Goal: Book appointment/travel/reservation

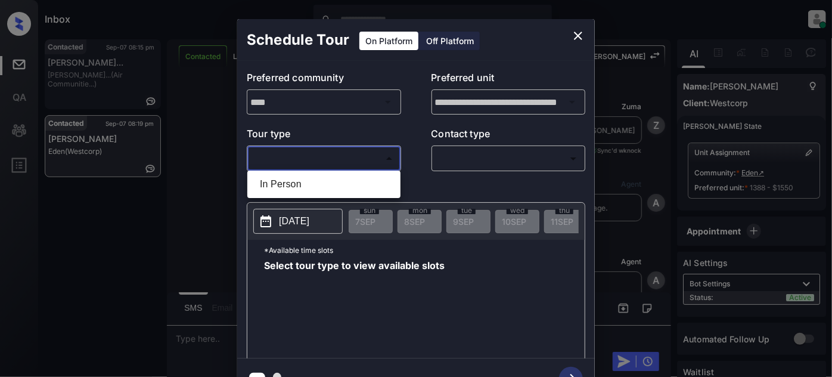
scroll to position [691, 0]
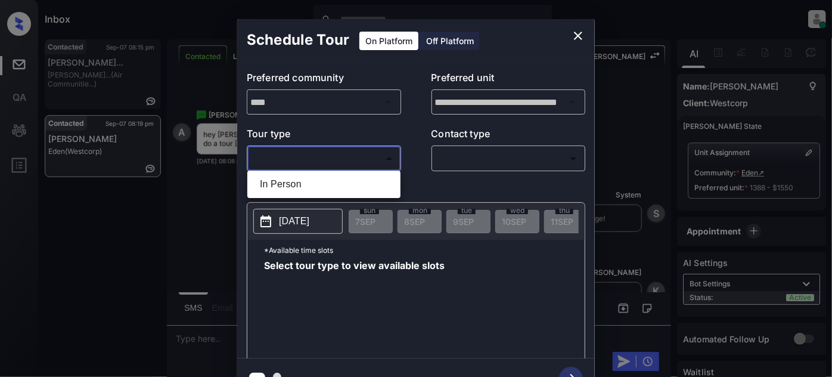
click at [297, 185] on li "In Person" at bounding box center [323, 183] width 147 height 21
type input "********"
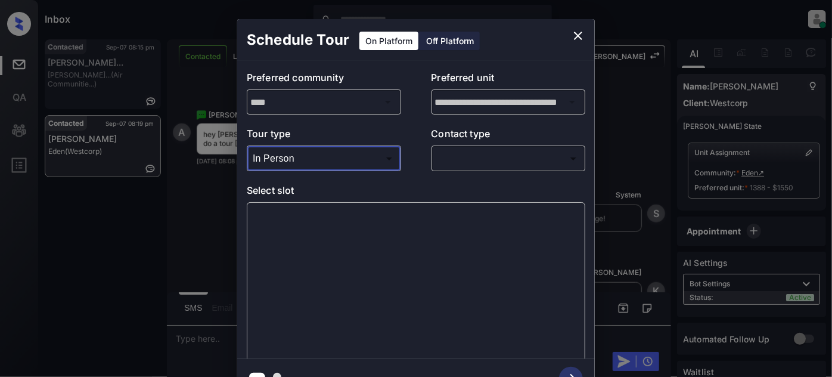
click at [466, 162] on body "Inbox Juan Carlos Manantan Online Set yourself offline Set yourself on break Pr…" at bounding box center [416, 188] width 832 height 377
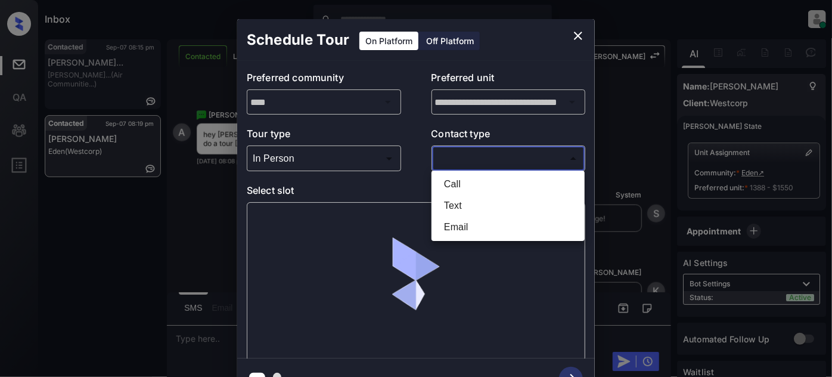
click at [456, 204] on li "Text" at bounding box center [508, 205] width 147 height 21
type input "****"
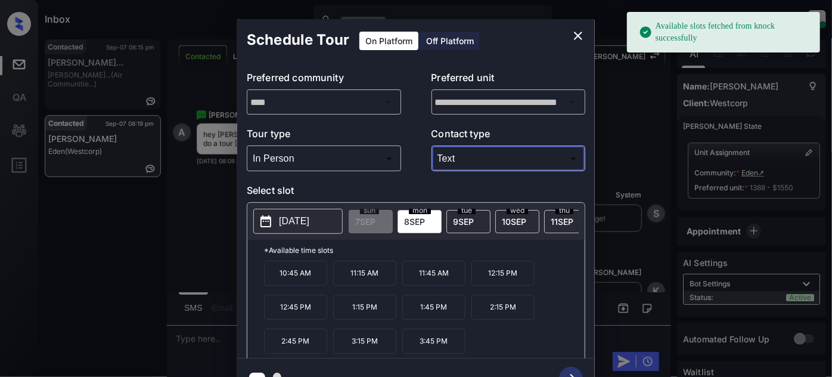
click at [291, 222] on p "2025-09-08" at bounding box center [294, 221] width 30 height 14
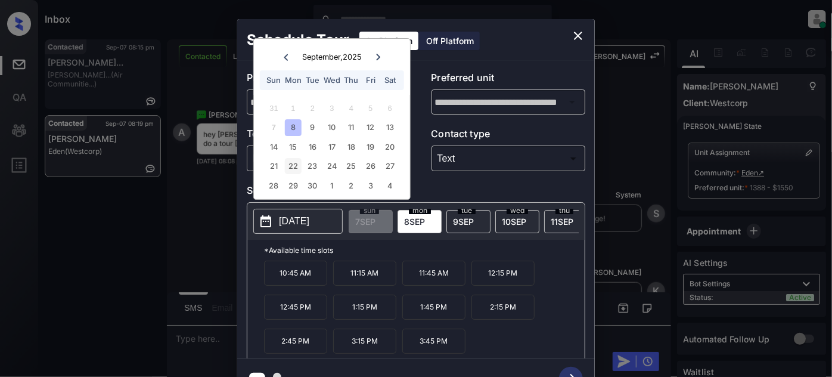
click at [291, 166] on div "22" at bounding box center [293, 166] width 16 height 16
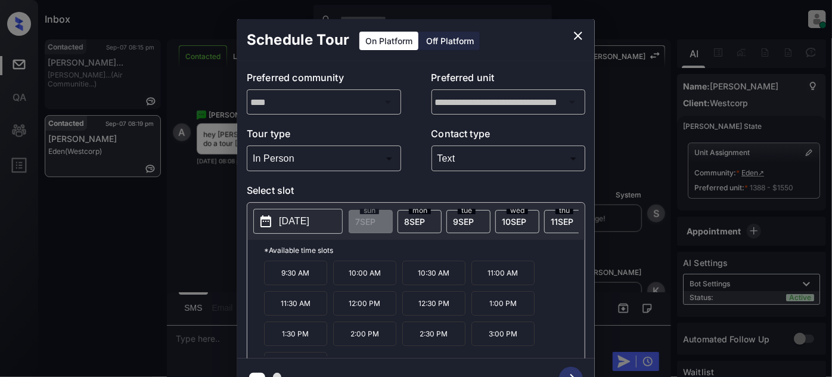
click at [483, 338] on p "3:00 PM" at bounding box center [502, 333] width 63 height 24
click at [573, 370] on icon "button" at bounding box center [571, 379] width 24 height 24
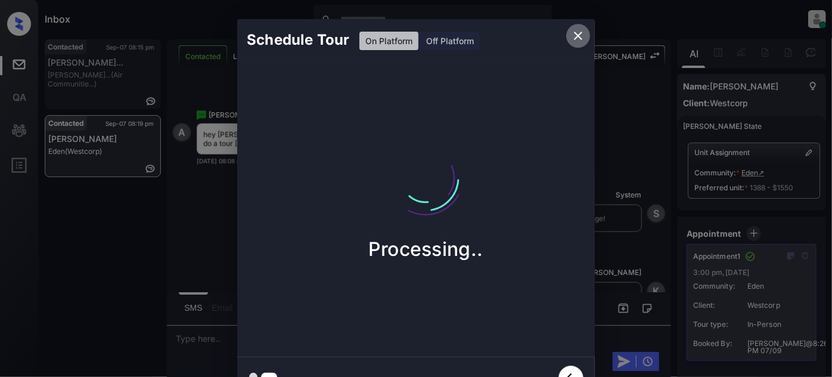
click at [572, 37] on icon "close" at bounding box center [578, 36] width 14 height 14
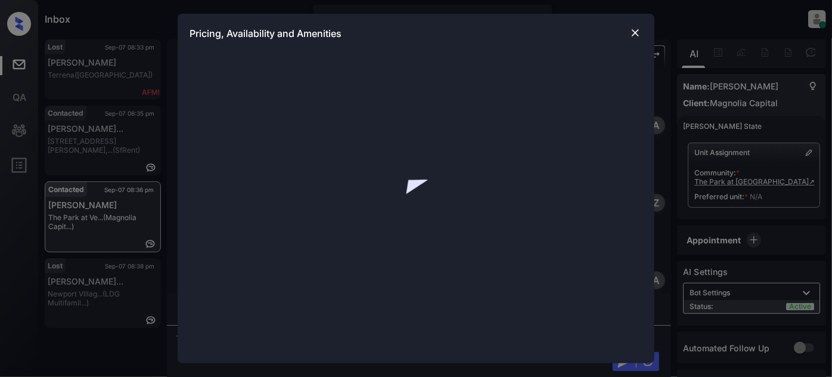
scroll to position [12, 0]
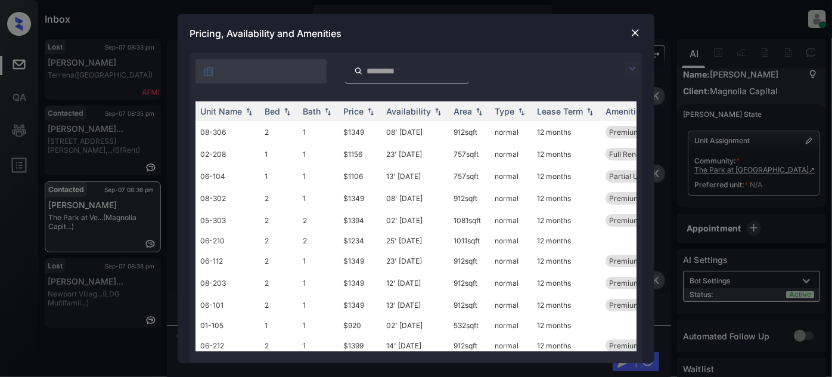
click at [632, 65] on img at bounding box center [632, 68] width 14 height 14
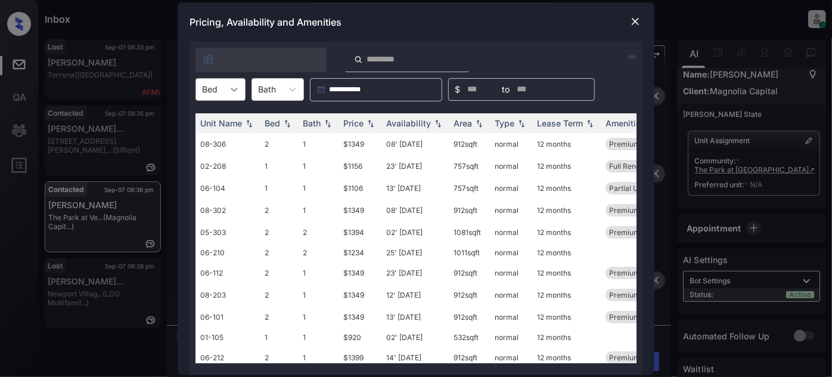
click at [225, 89] on div "Bed" at bounding box center [221, 89] width 50 height 23
click at [216, 135] on div "2" at bounding box center [221, 139] width 50 height 21
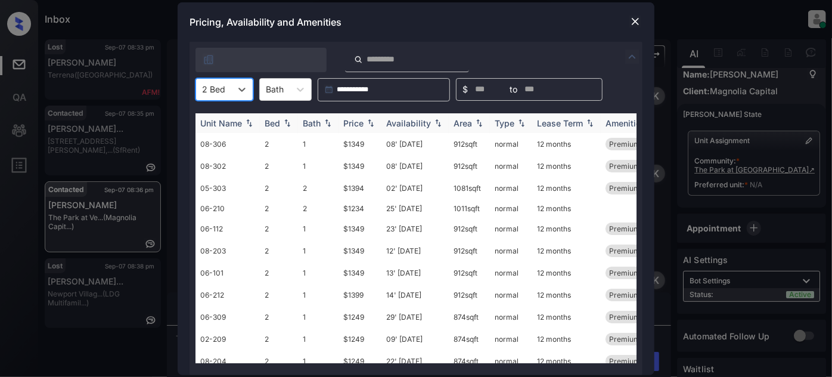
click at [354, 126] on div "Price" at bounding box center [353, 123] width 20 height 10
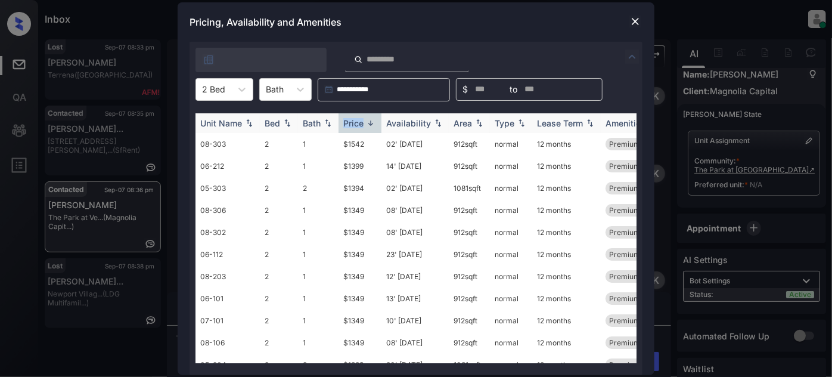
click at [354, 126] on div "Price" at bounding box center [353, 123] width 20 height 10
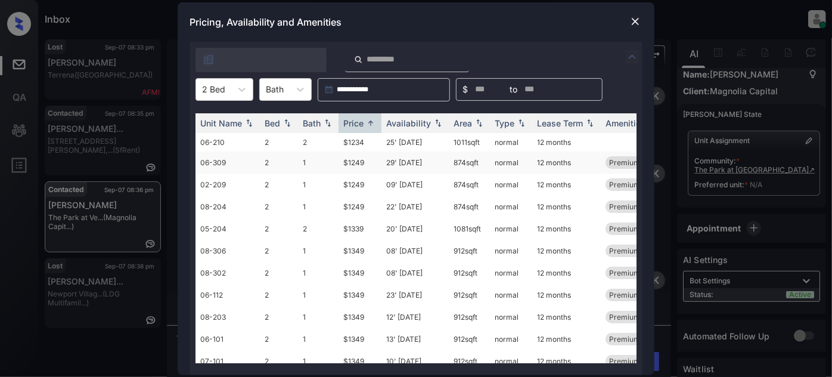
click at [405, 166] on td "29' [DATE]" at bounding box center [414, 162] width 67 height 22
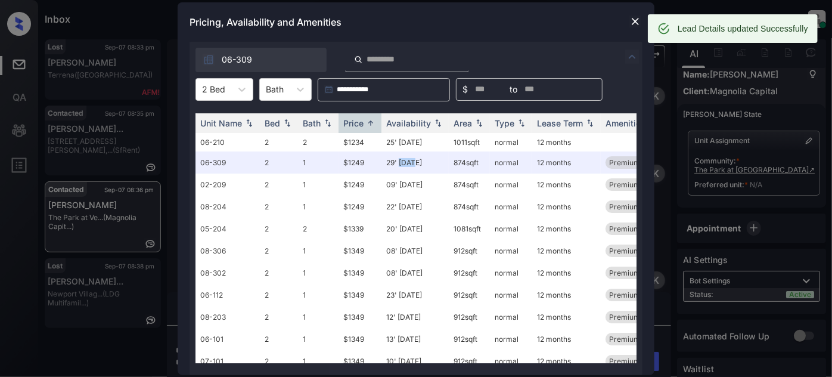
click at [632, 25] on img at bounding box center [635, 21] width 12 height 12
